Goal: Task Accomplishment & Management: Use online tool/utility

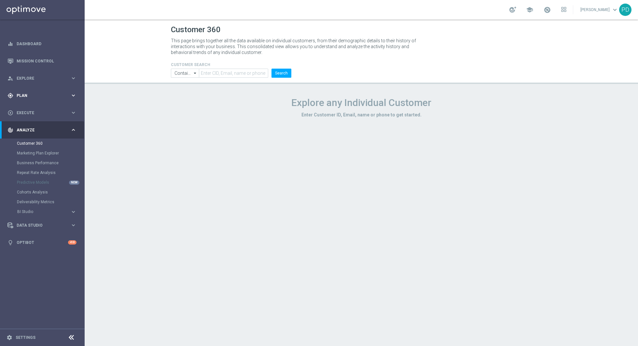
click at [39, 89] on div "gps_fixed Plan keyboard_arrow_right" at bounding box center [42, 95] width 84 height 17
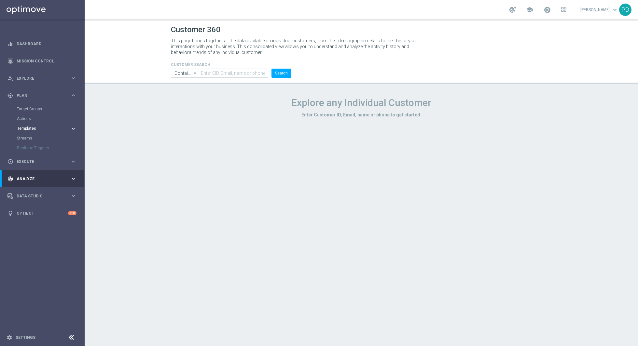
click at [33, 130] on span "Templates" at bounding box center [40, 129] width 47 height 4
click at [34, 140] on link "Optimail" at bounding box center [44, 138] width 48 height 5
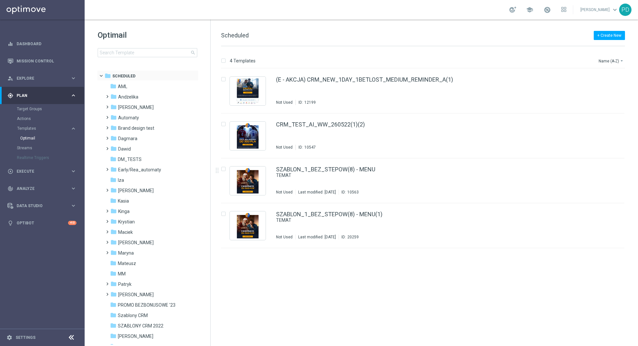
click at [103, 75] on span at bounding box center [104, 74] width 3 height 3
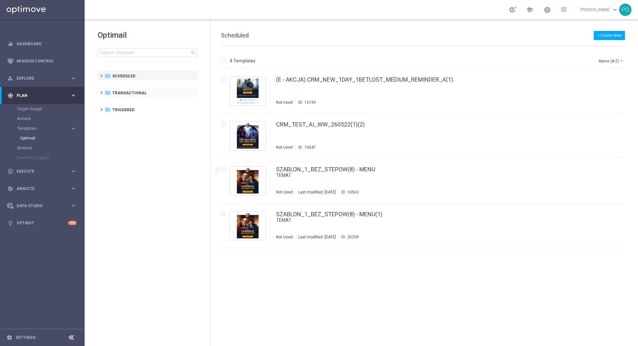
click at [101, 91] on span at bounding box center [100, 90] width 3 height 3
click at [119, 102] on span "Admintool" at bounding box center [128, 104] width 21 height 6
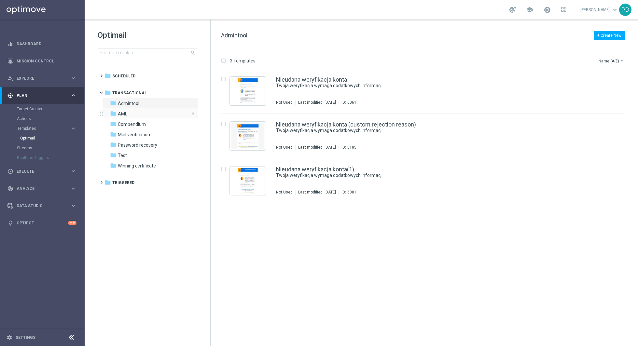
click at [124, 113] on span "AML" at bounding box center [122, 114] width 9 height 6
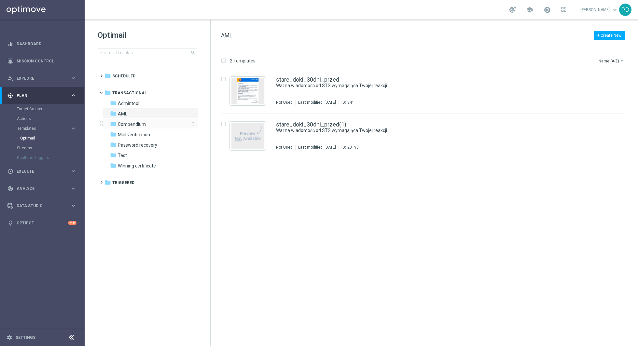
click at [128, 123] on span "Compendium" at bounding box center [132, 124] width 28 height 6
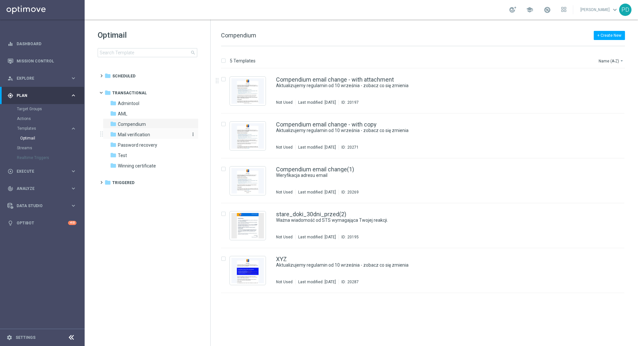
click at [138, 132] on span "Mail verification" at bounding box center [134, 135] width 32 height 6
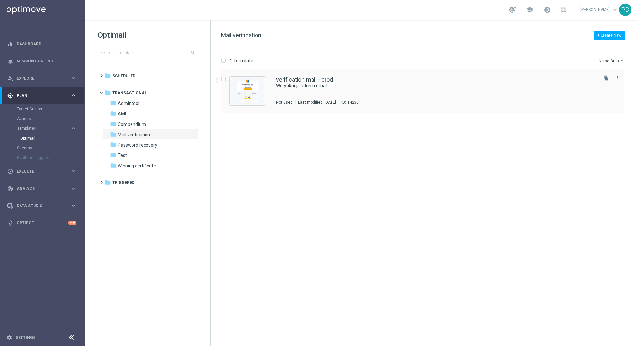
click at [266, 104] on div "verification mail - prod Weryfikacja adresu email Not Used Last modified: Wedne…" at bounding box center [422, 91] width 403 height 45
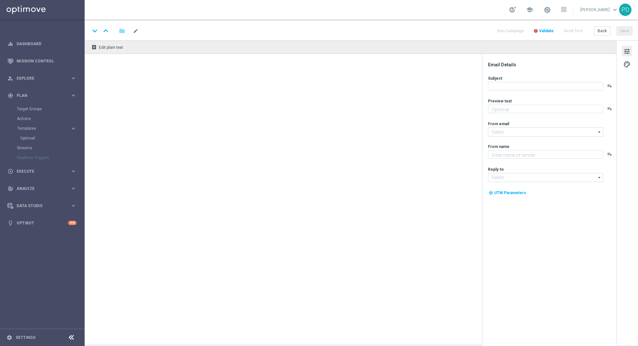
type textarea "Weryfikacja adresu email"
type input "[EMAIL_ADDRESS][DOMAIN_NAME]"
type textarea "STS"
type input "[EMAIL_ADDRESS][DOMAIN_NAME]"
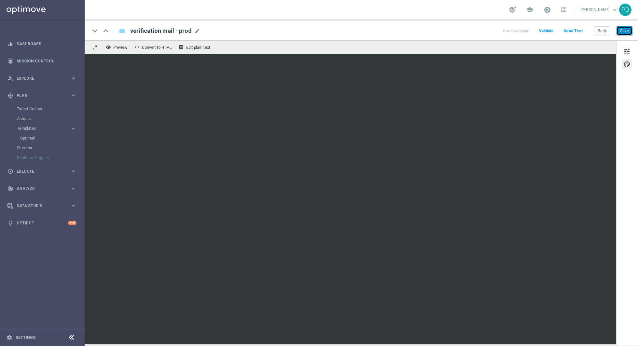
click at [620, 30] on button "Save" at bounding box center [625, 30] width 16 height 9
click at [627, 31] on button "Save" at bounding box center [625, 30] width 16 height 9
click at [603, 30] on button "Back" at bounding box center [602, 30] width 16 height 9
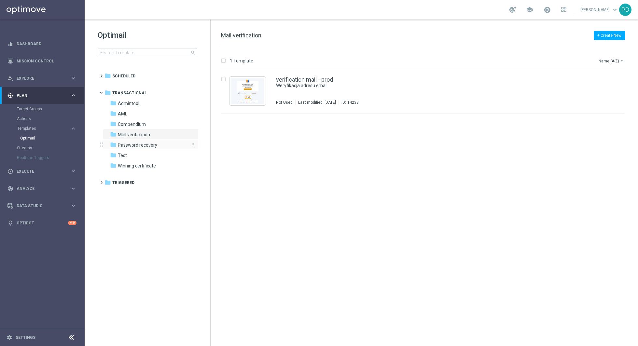
click at [128, 143] on span "Password recovery" at bounding box center [137, 145] width 39 height 6
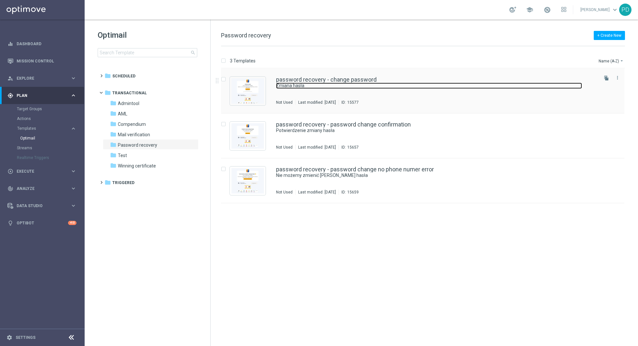
click at [301, 83] on link "Zmiana hasła" at bounding box center [429, 86] width 306 height 6
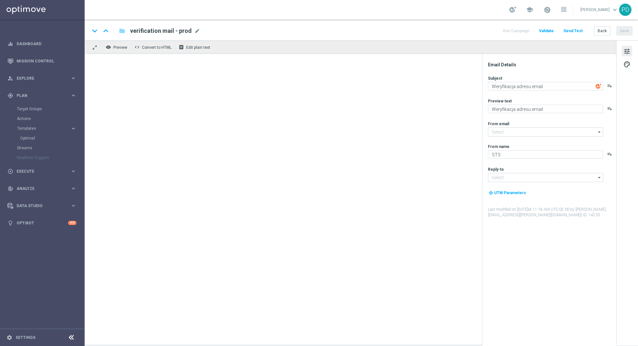
type input "[EMAIL_ADDRESS][DOMAIN_NAME]"
type textarea "Zmiana hasła"
type textarea "Zmień swoje hasło w STS"
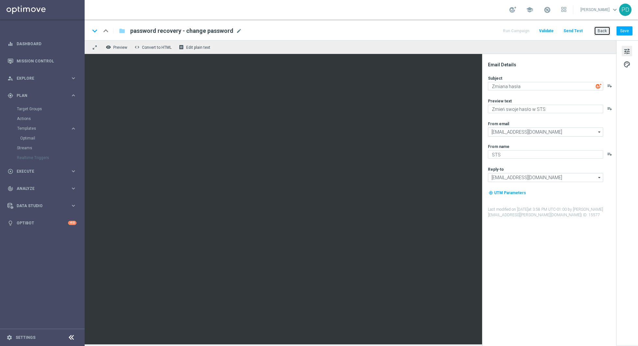
click at [596, 28] on button "Back" at bounding box center [602, 30] width 16 height 9
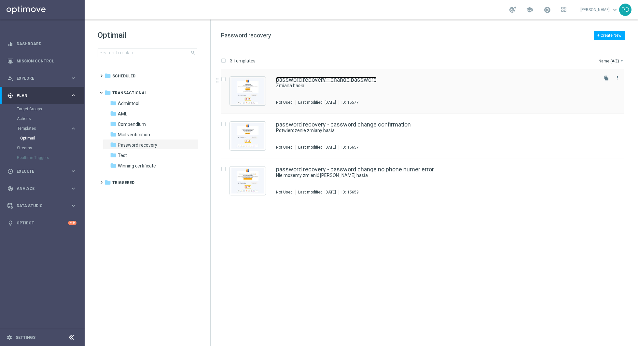
click at [320, 78] on link "password recovery - change password" at bounding box center [326, 80] width 101 height 6
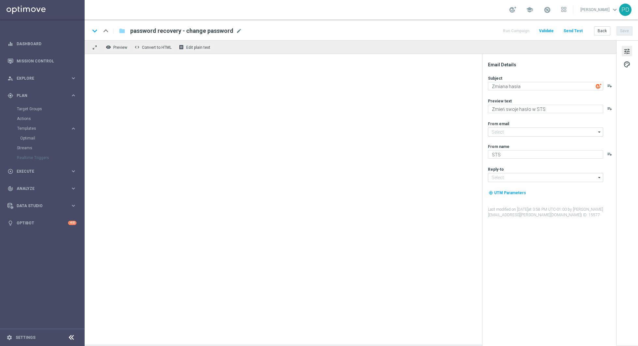
type input "[EMAIL_ADDRESS][DOMAIN_NAME]"
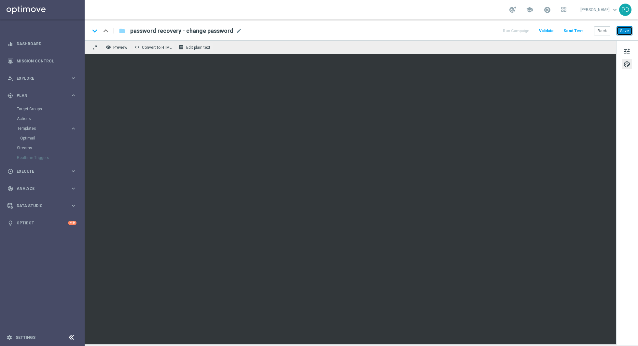
click at [621, 33] on button "Save" at bounding box center [625, 30] width 16 height 9
click at [597, 29] on button "Back" at bounding box center [602, 30] width 16 height 9
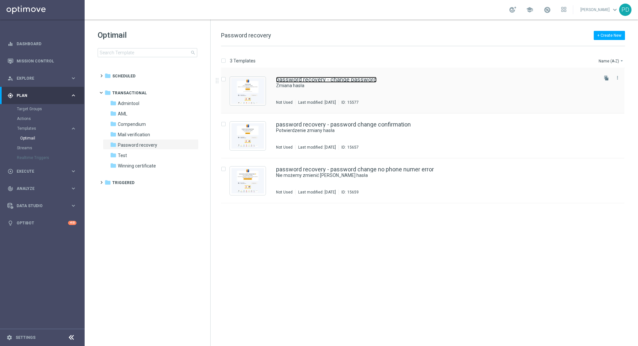
click at [337, 80] on link "password recovery - change password" at bounding box center [326, 80] width 101 height 6
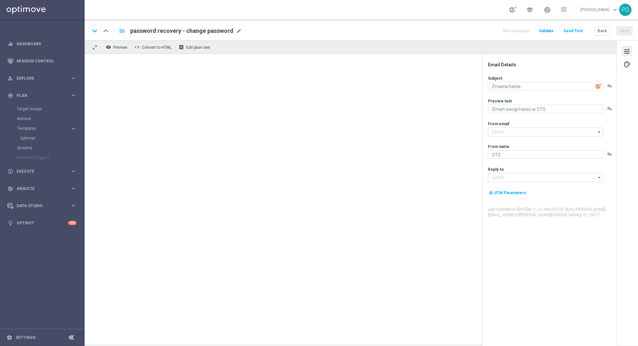
type input "[EMAIL_ADDRESS][DOMAIN_NAME]"
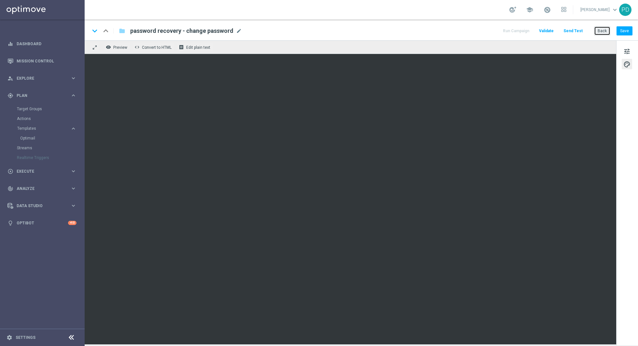
click at [607, 28] on button "Back" at bounding box center [602, 30] width 16 height 9
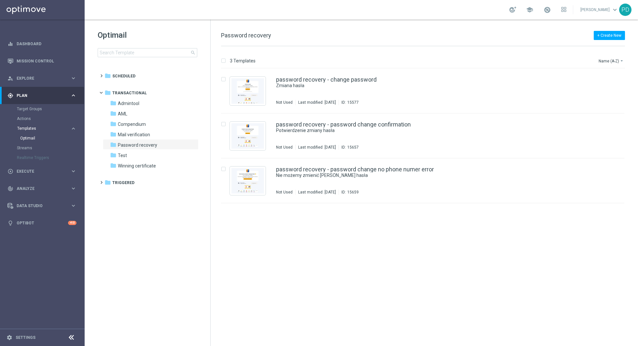
click at [27, 127] on span "Templates" at bounding box center [40, 129] width 47 height 4
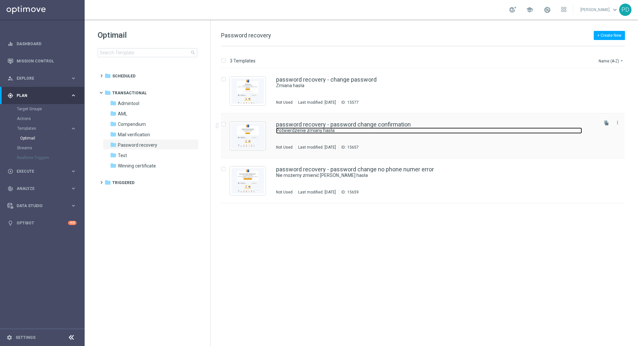
click at [422, 130] on link "Potwierdzenie zmiany hasła" at bounding box center [429, 131] width 306 height 6
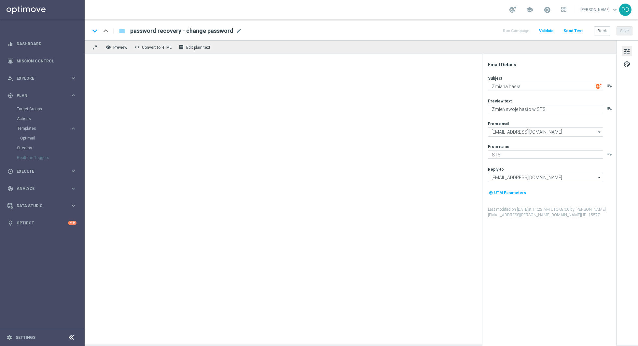
type textarea "Potwierdzenie zmiany hasła"
type textarea "Twoje hasło w STS zostało zmienione"
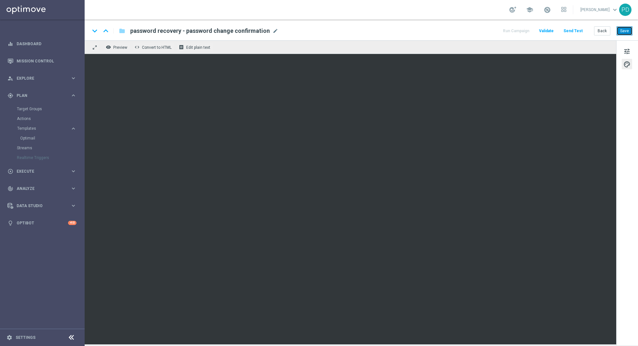
click at [627, 28] on button "Save" at bounding box center [625, 30] width 16 height 9
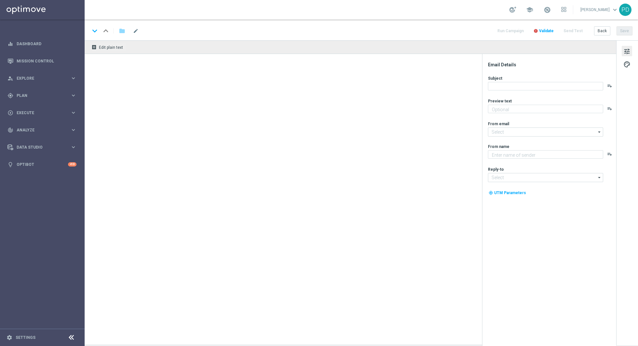
type textarea "Zmień swoje hasło w STS"
type input "[EMAIL_ADDRESS][DOMAIN_NAME]"
type textarea "STS"
type input "[EMAIL_ADDRESS][DOMAIN_NAME]"
type textarea "Zmień swoje hasło w STS"
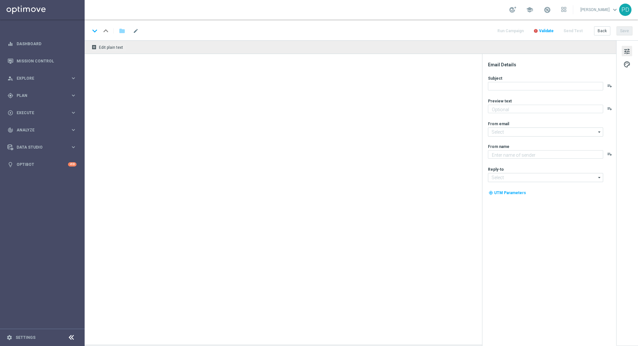
type input "[EMAIL_ADDRESS][DOMAIN_NAME]"
type textarea "STS"
type input "[EMAIL_ADDRESS][DOMAIN_NAME]"
